Goal: Information Seeking & Learning: Learn about a topic

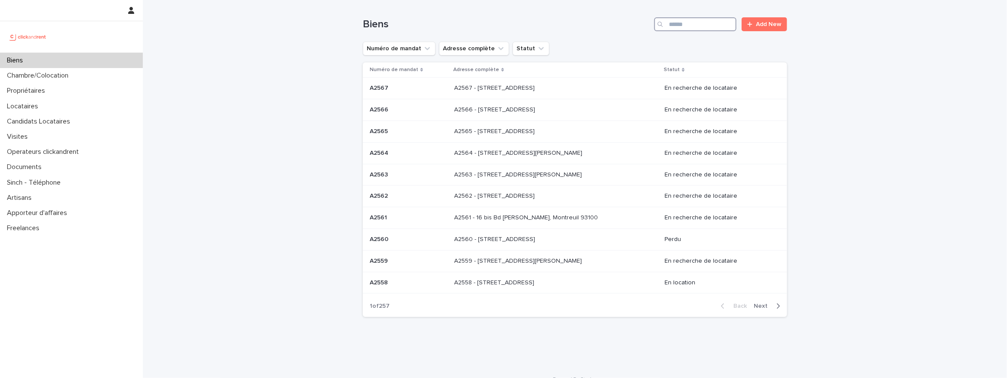
click at [705, 27] on input "Search" at bounding box center [695, 24] width 82 height 14
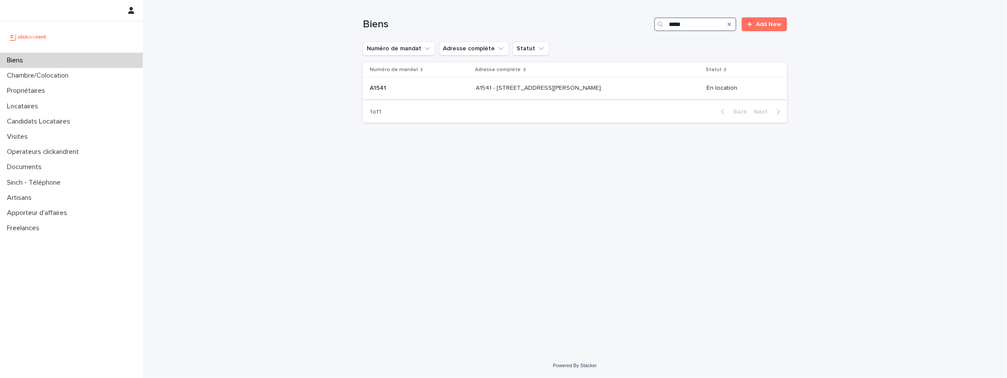
type input "*****"
click at [566, 93] on div "A1541 - [STREET_ADDRESS][PERSON_NAME] 93800 A1541 - [STREET_ADDRESS]" at bounding box center [588, 88] width 224 height 14
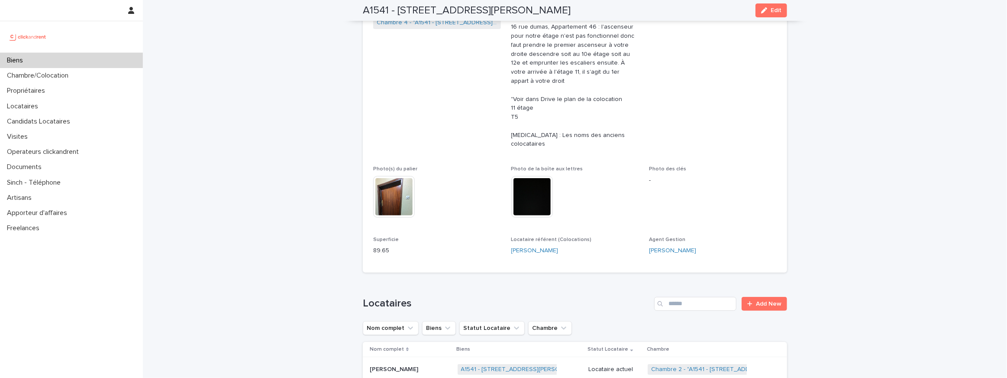
scroll to position [175, 0]
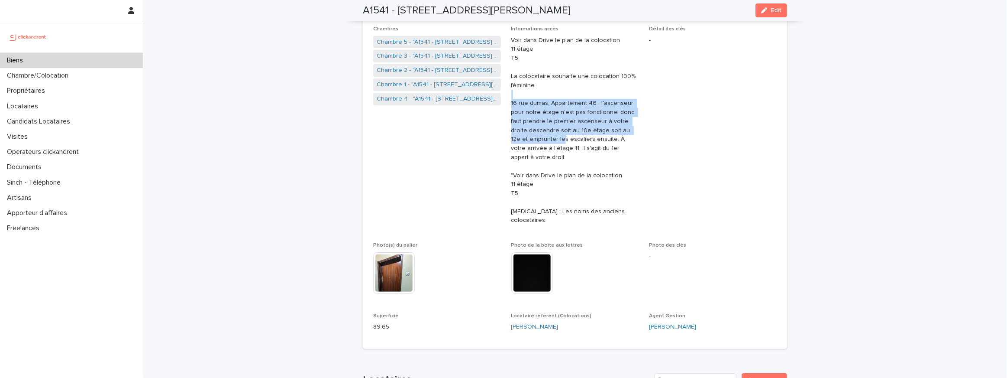
drag, startPoint x: 546, startPoint y: 91, endPoint x: 546, endPoint y: 153, distance: 61.5
click at [546, 153] on p "Voir dans Drive le plan de la colocation 11 étage T5 La colocataire souhaite un…" at bounding box center [575, 130] width 128 height 189
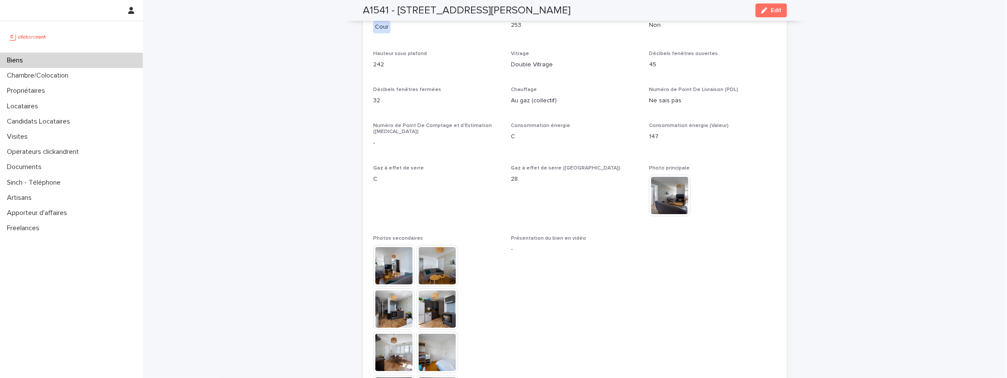
scroll to position [2694, 0]
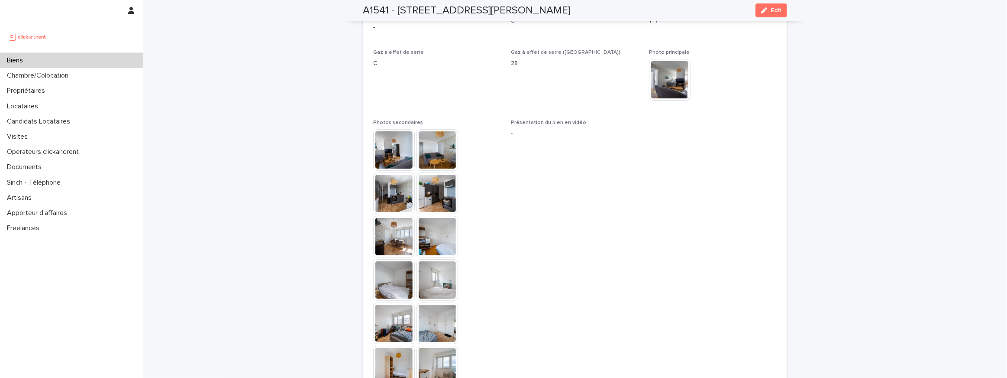
click at [397, 129] on img at bounding box center [394, 150] width 42 height 42
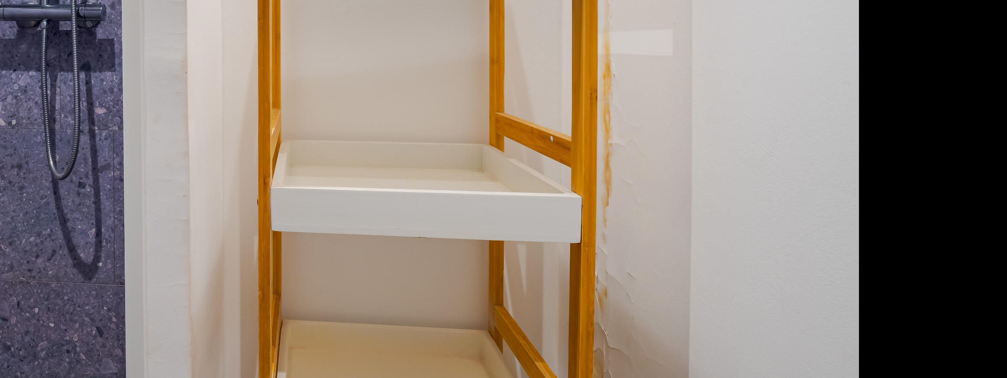
scroll to position [0, 0]
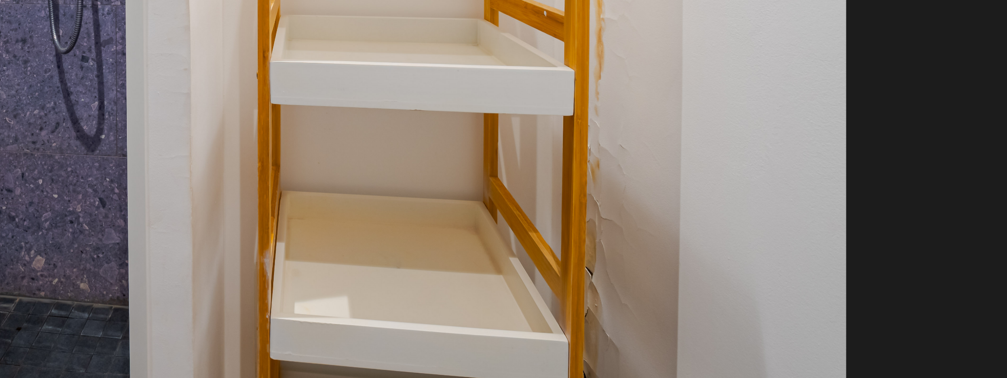
drag, startPoint x: 631, startPoint y: 259, endPoint x: 628, endPoint y: 200, distance: 59.4
click at [628, 200] on img at bounding box center [504, 135] width 410 height 307
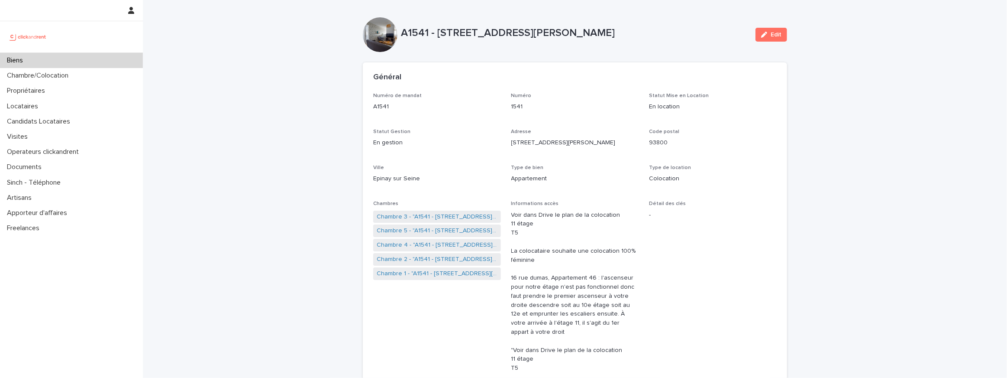
click at [469, 159] on div "Numéro de mandat A1541 Numéro 1541 Statut Mise en Location En location Statut G…" at bounding box center [575, 303] width 404 height 420
click at [424, 37] on p "A1541 - [STREET_ADDRESS][PERSON_NAME]" at bounding box center [575, 33] width 348 height 13
drag, startPoint x: 548, startPoint y: 217, endPoint x: 558, endPoint y: 248, distance: 33.3
click at [558, 248] on div "Informations accès Voir dans Drive le plan de la colocation 11 étage T5 La colo…" at bounding box center [575, 304] width 128 height 206
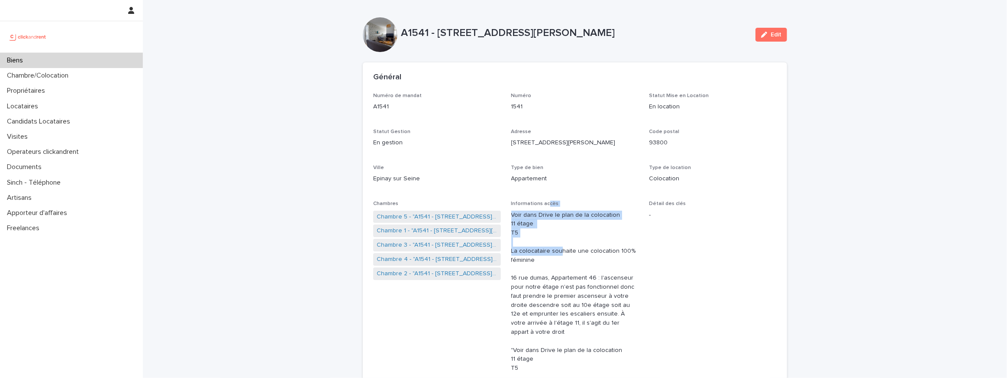
click at [558, 248] on p "Voir dans Drive le plan de la colocation 11 étage T5 La colocataire souhaite un…" at bounding box center [575, 304] width 128 height 189
click at [552, 252] on p "Voir dans Drive le plan de la colocation 11 étage T5 La colocataire souhaite un…" at bounding box center [575, 304] width 128 height 189
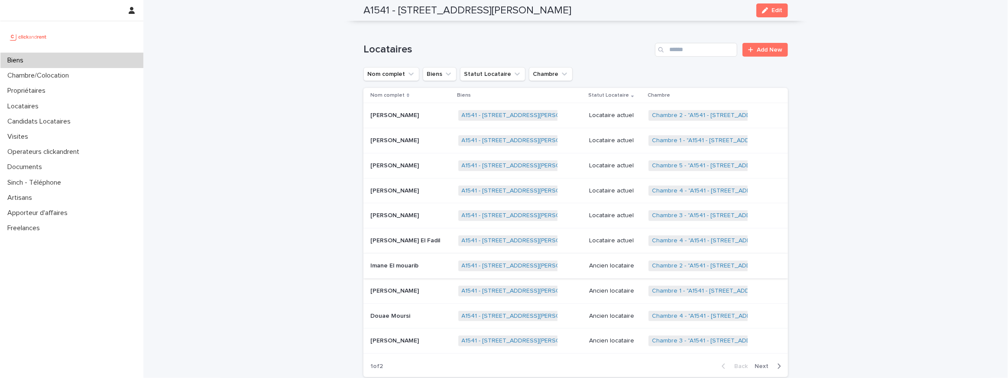
scroll to position [470, 0]
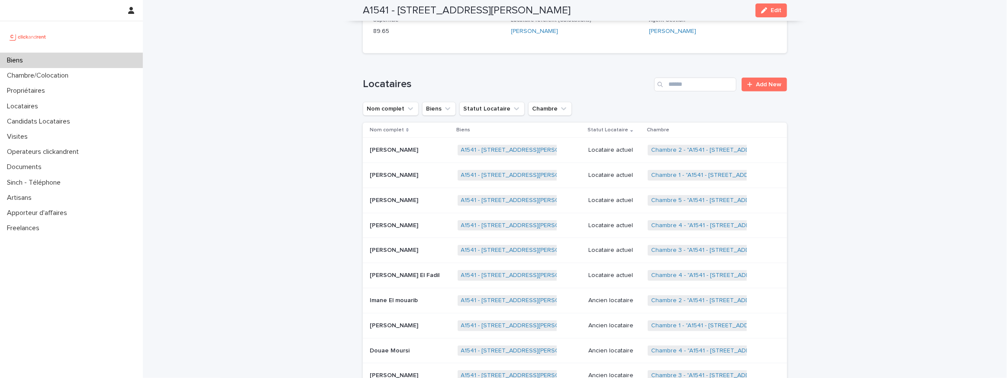
click at [395, 8] on h2 "A1541 - [STREET_ADDRESS][PERSON_NAME]" at bounding box center [467, 10] width 208 height 13
drag, startPoint x: 395, startPoint y: 8, endPoint x: 589, endPoint y: 8, distance: 194.4
click at [589, 8] on div "A1541 - [STREET_ADDRESS][PERSON_NAME] Edit" at bounding box center [575, 10] width 424 height 21
copy div "[STREET_ADDRESS][PERSON_NAME] Edit"
